Goal: Find specific page/section: Find specific page/section

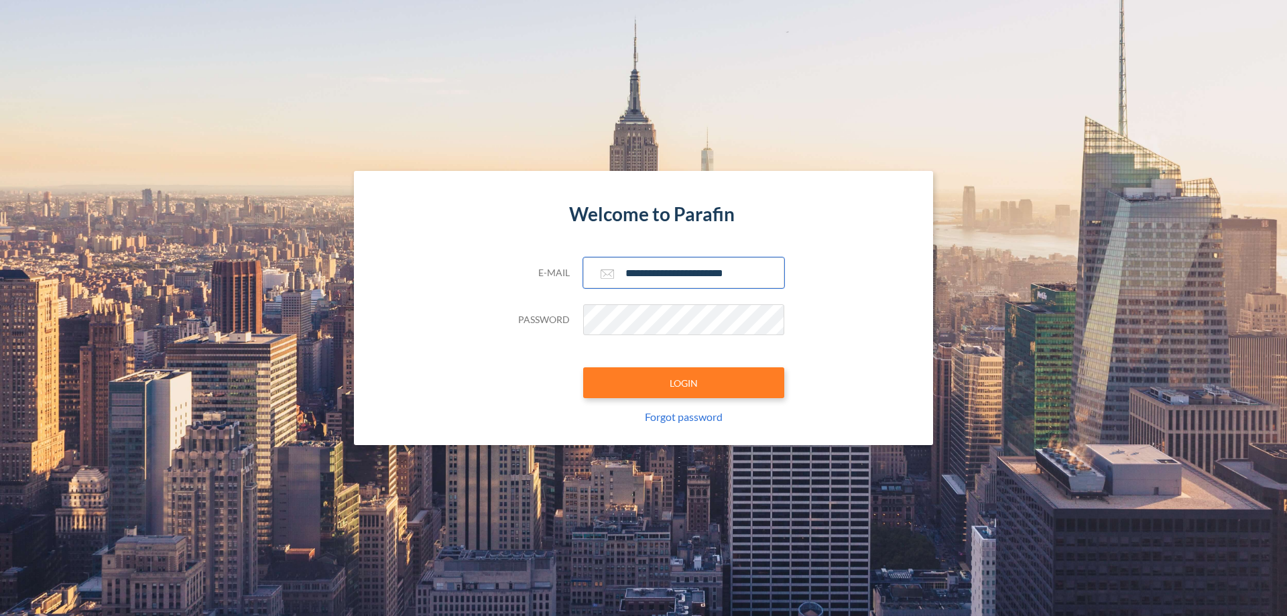
type input "**********"
click at [684, 383] on button "LOGIN" at bounding box center [683, 382] width 201 height 31
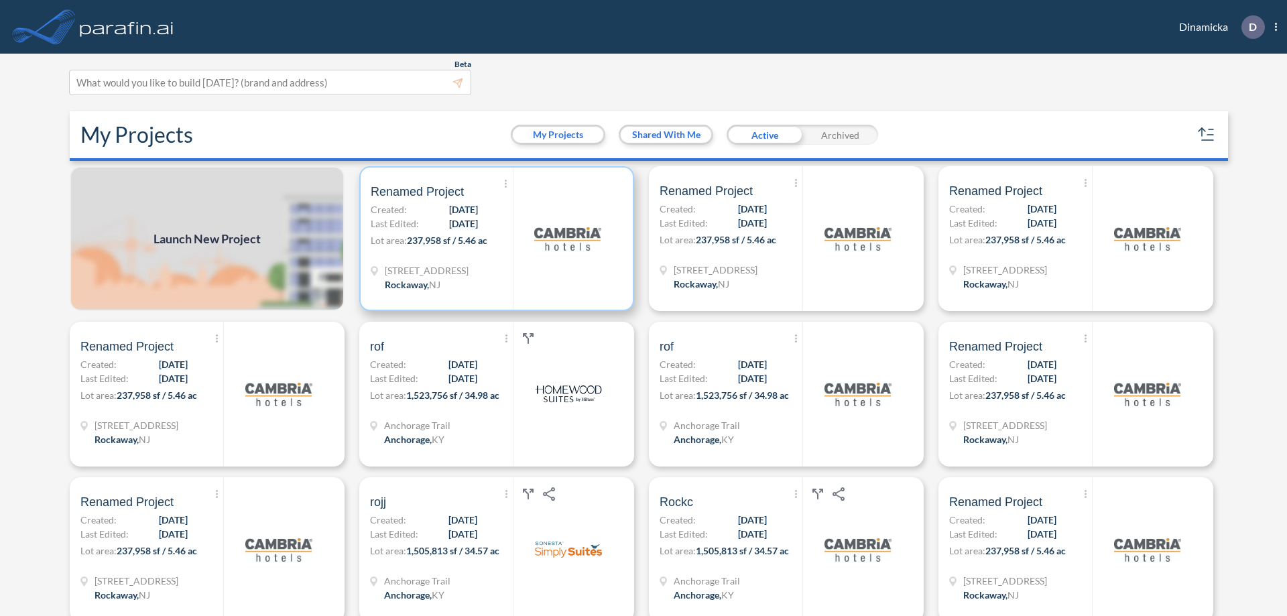
scroll to position [3, 0]
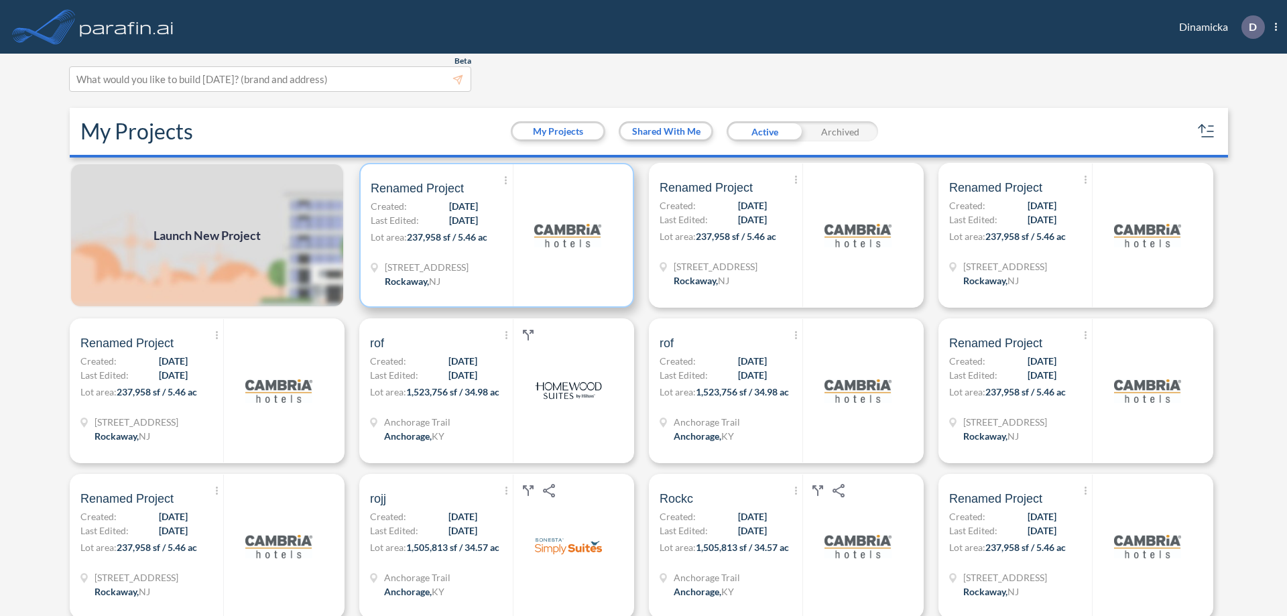
click at [494, 235] on p "Lot area: 237,958 sf / 5.46 ac" at bounding box center [442, 239] width 142 height 19
